Goal: Information Seeking & Learning: Check status

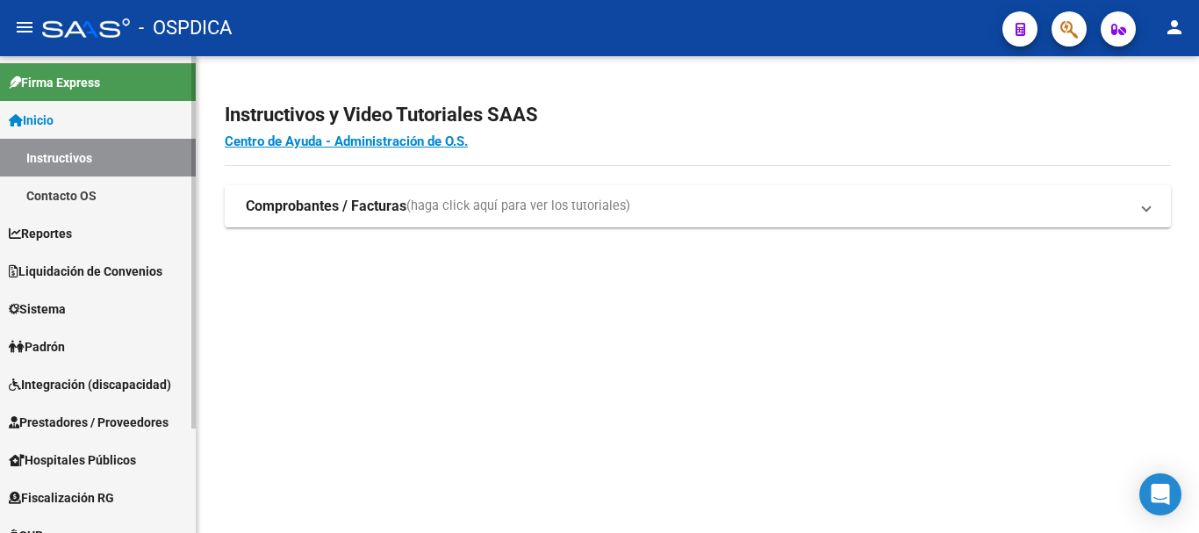
click at [104, 349] on link "Padrón" at bounding box center [98, 346] width 196 height 38
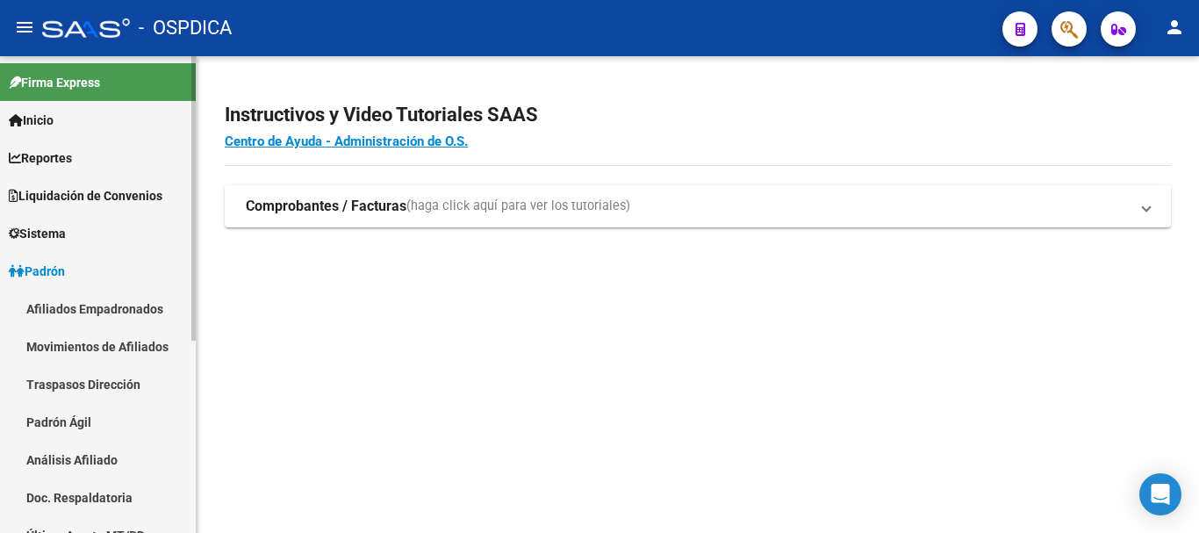
click at [84, 460] on link "Análisis Afiliado" at bounding box center [98, 460] width 196 height 38
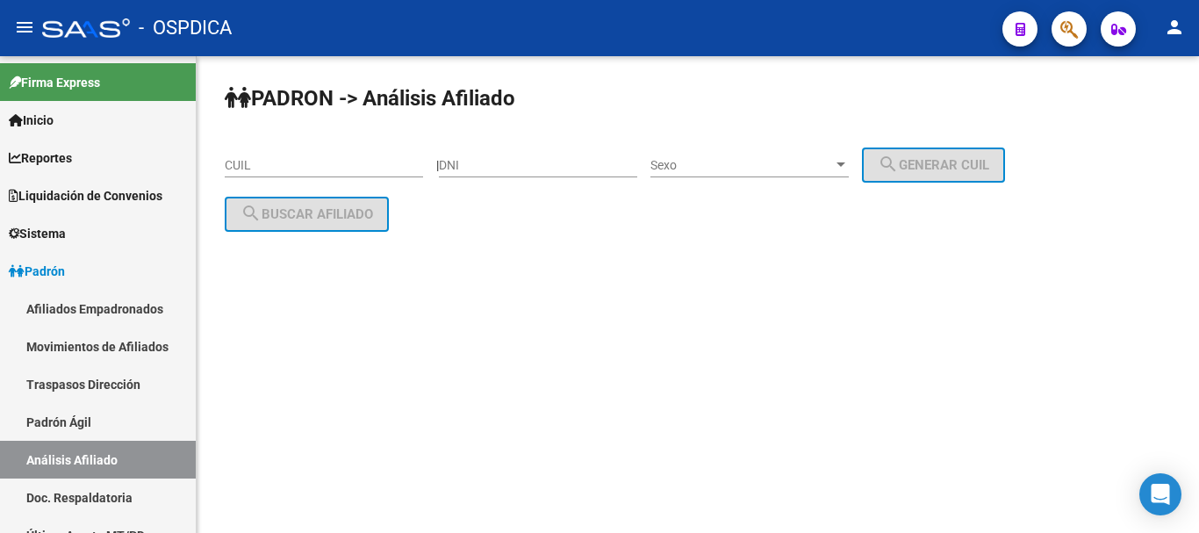
drag, startPoint x: 596, startPoint y: 144, endPoint x: 653, endPoint y: 153, distance: 57.7
click at [597, 144] on div "DNI" at bounding box center [538, 159] width 198 height 35
click at [734, 161] on span "Sexo" at bounding box center [741, 165] width 183 height 15
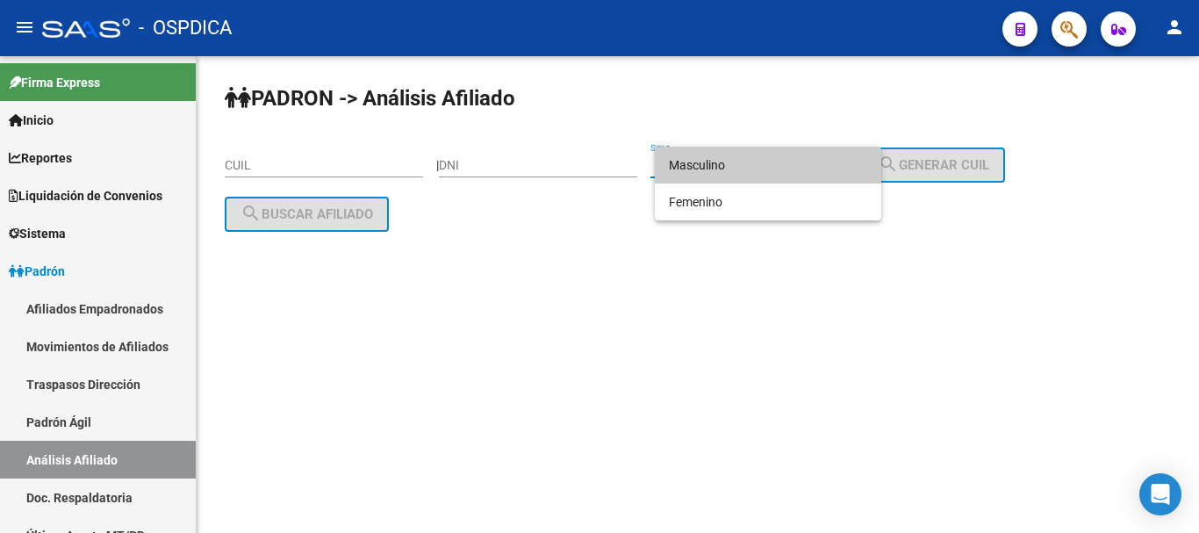
click at [553, 167] on div at bounding box center [599, 266] width 1199 height 533
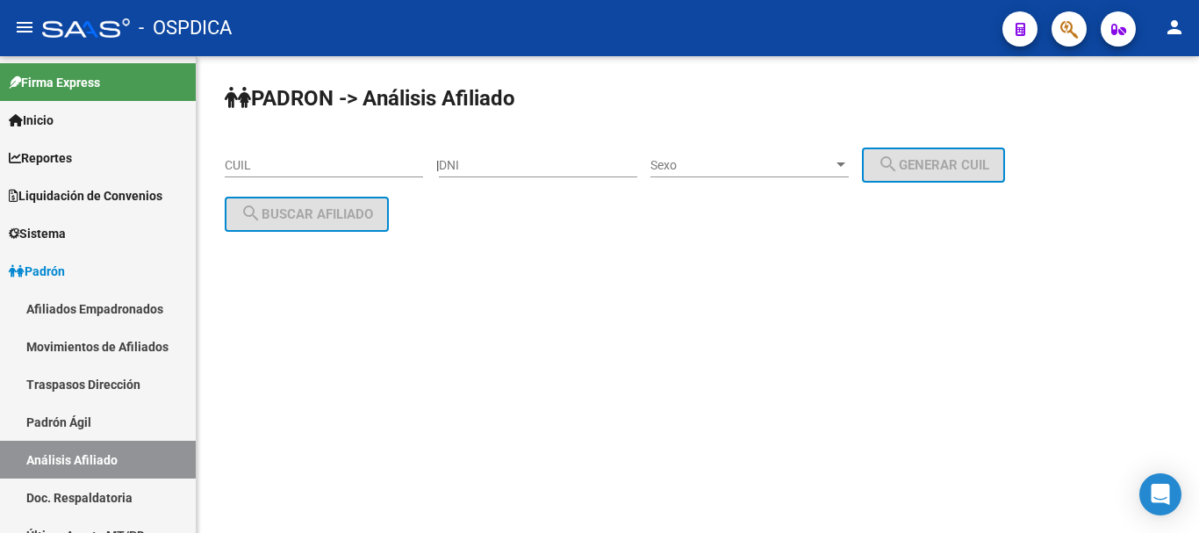
click at [566, 171] on input "DNI" at bounding box center [538, 165] width 198 height 15
paste input "70579053"
type input "70579053"
click at [700, 166] on span "Sexo" at bounding box center [741, 165] width 183 height 15
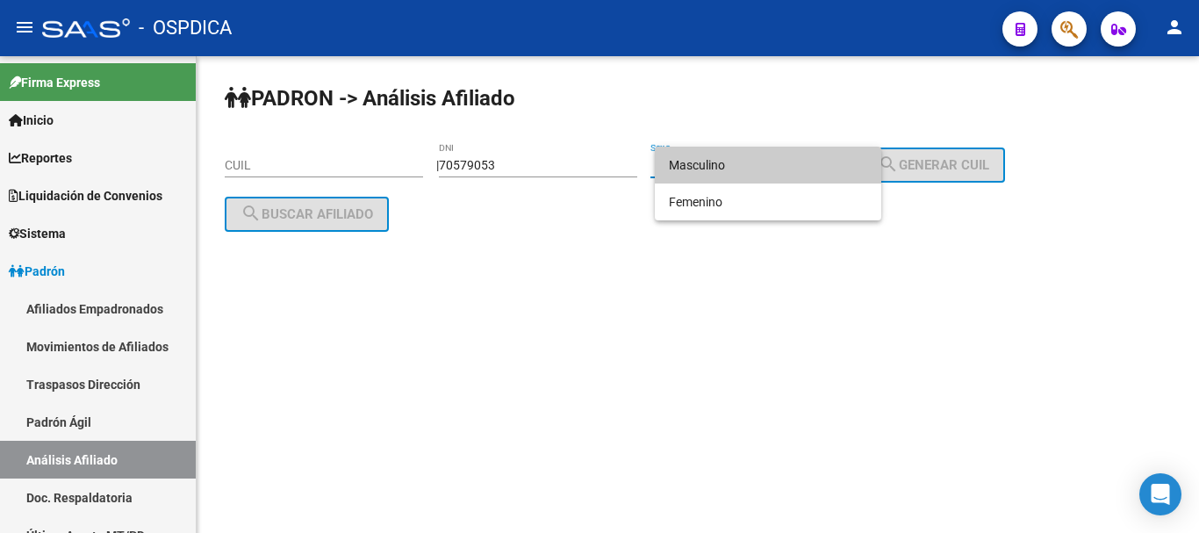
click at [732, 165] on span "Masculino" at bounding box center [768, 165] width 198 height 37
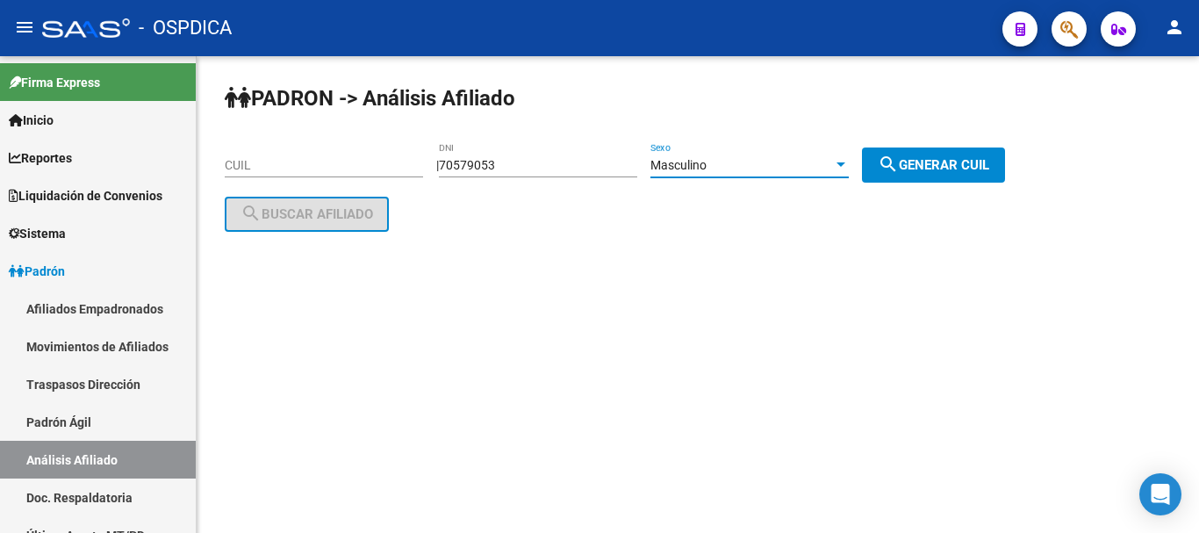
click at [948, 157] on span "search Generar CUIL" at bounding box center [933, 165] width 111 height 16
type input "20-70579053-2"
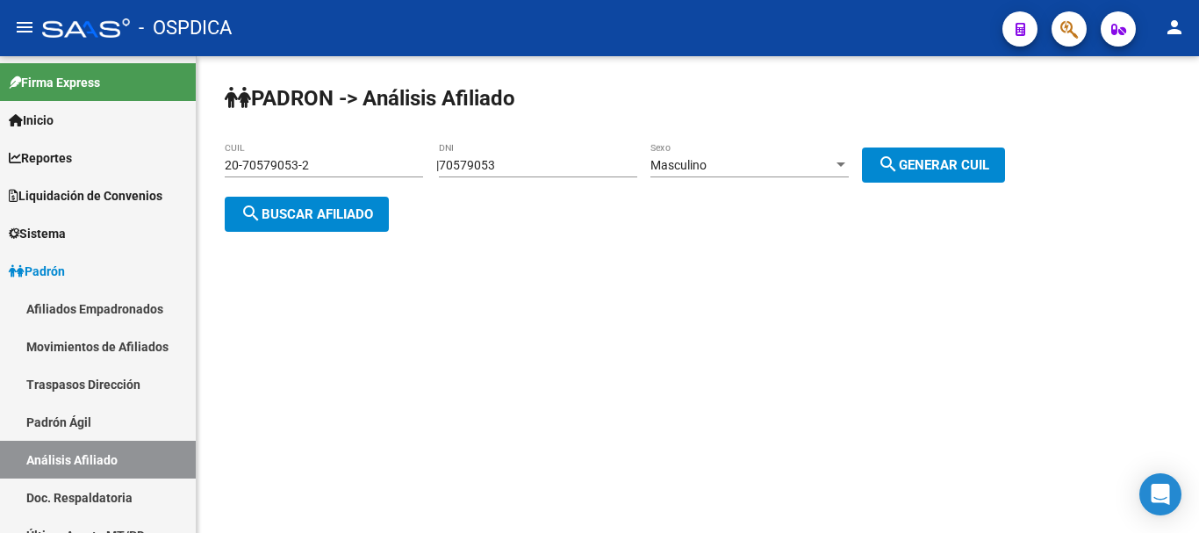
click at [264, 216] on span "search Buscar afiliado" at bounding box center [307, 214] width 133 height 16
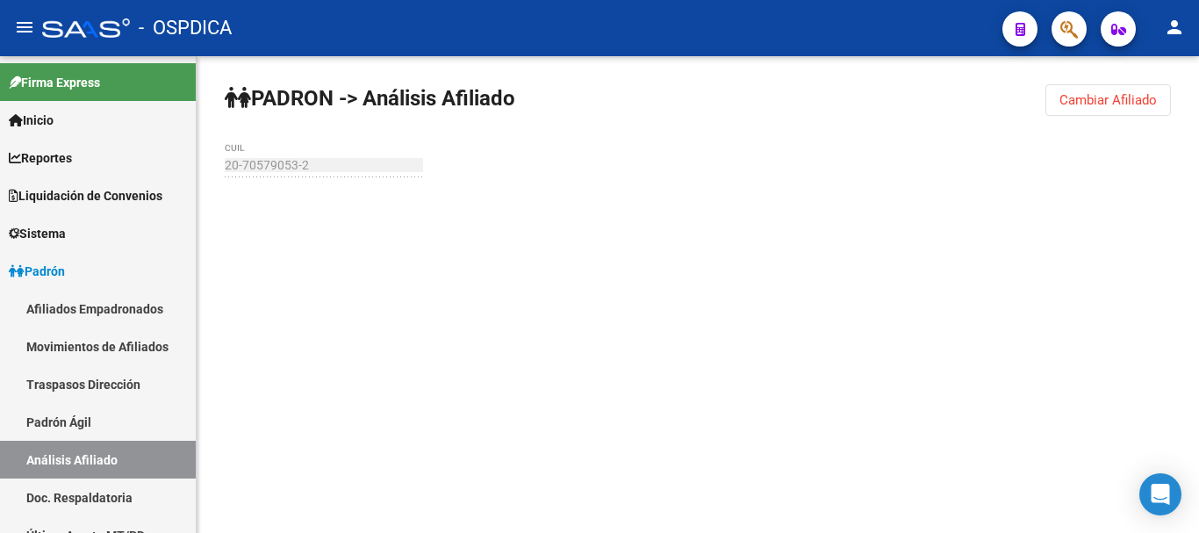
click at [1115, 102] on span "Cambiar Afiliado" at bounding box center [1107, 100] width 97 height 16
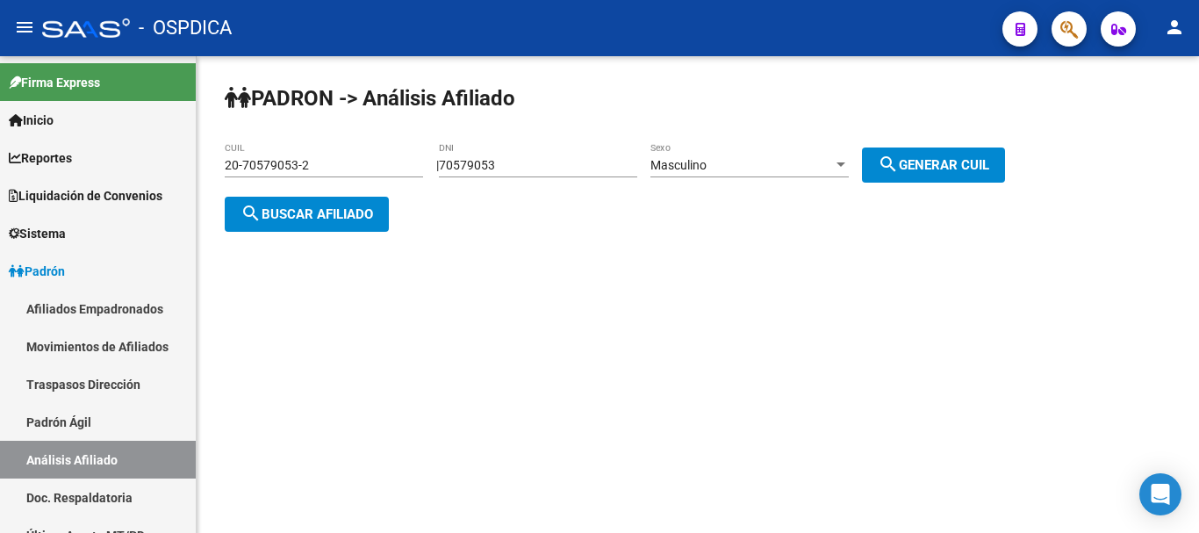
drag, startPoint x: 538, startPoint y: 162, endPoint x: 440, endPoint y: 159, distance: 98.4
click at [420, 162] on app-analisis-afiliado "PADRON -> Análisis Afiliado 20-70579053-2 CUIL | 70579053 DNI Masculino Sexo se…" at bounding box center [622, 189] width 794 height 63
click at [919, 154] on button "search Generar CUIL" at bounding box center [933, 164] width 143 height 35
drag, startPoint x: 309, startPoint y: 203, endPoint x: 327, endPoint y: 124, distance: 80.9
click at [307, 202] on button "search Buscar afiliado" at bounding box center [307, 214] width 164 height 35
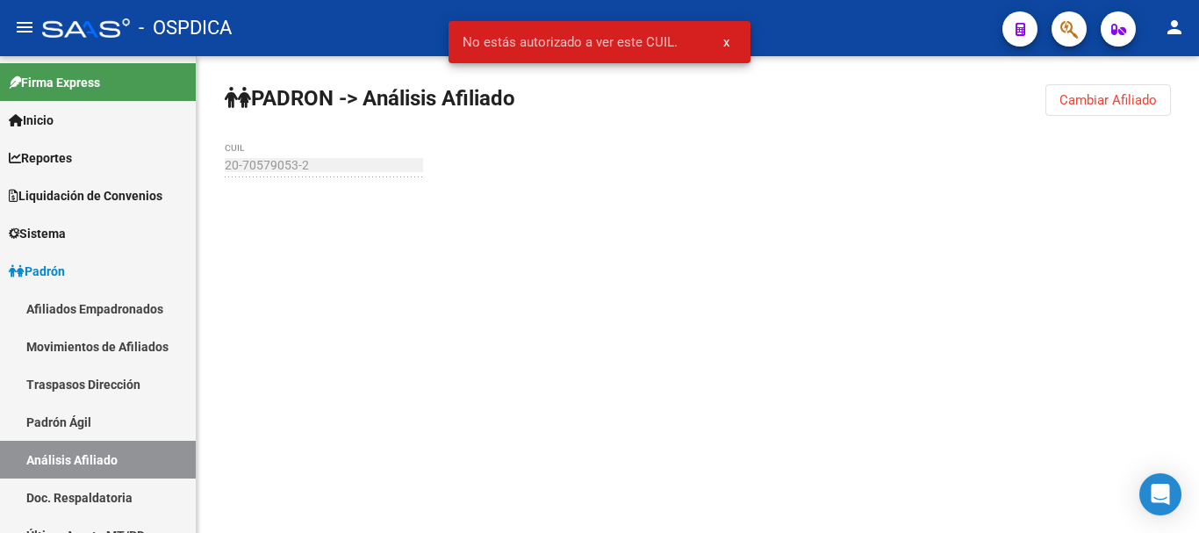
click at [1097, 107] on span "Cambiar Afiliado" at bounding box center [1107, 100] width 97 height 16
